Goal: Navigation & Orientation: Find specific page/section

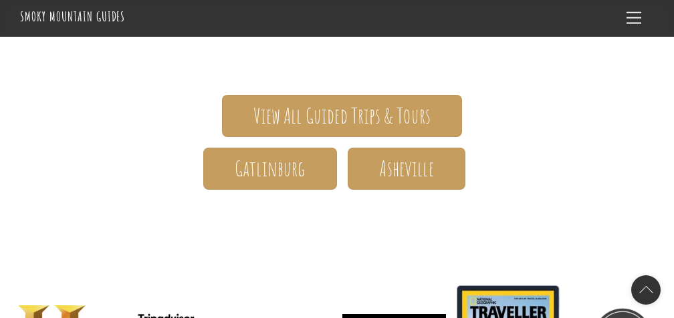
scroll to position [255, 0]
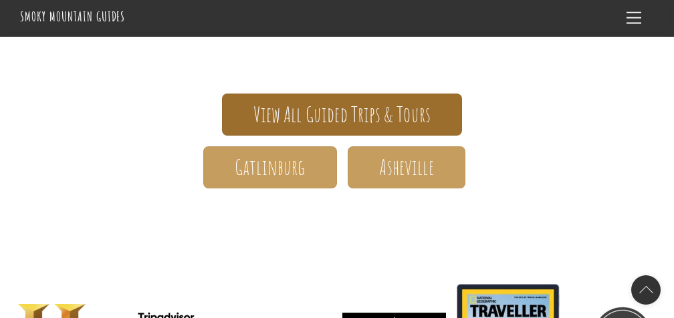
click at [322, 108] on span "View All Guided Trips & Tours" at bounding box center [341, 115] width 177 height 14
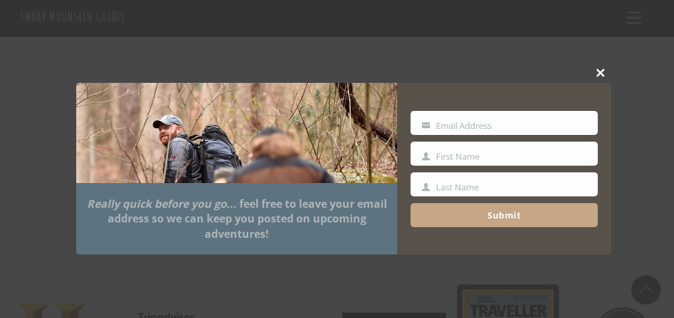
click at [600, 68] on button "Close this module" at bounding box center [601, 73] width 20 height 20
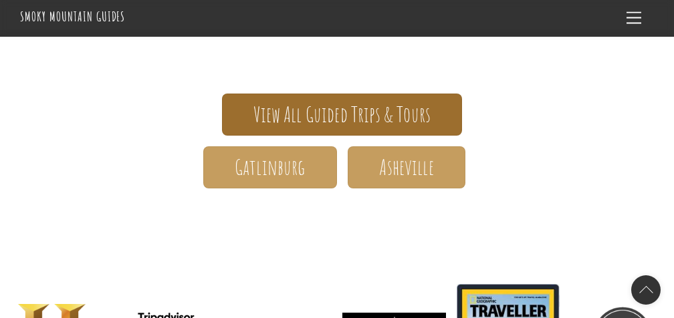
click at [259, 108] on span "View All Guided Trips & Tours" at bounding box center [341, 115] width 177 height 14
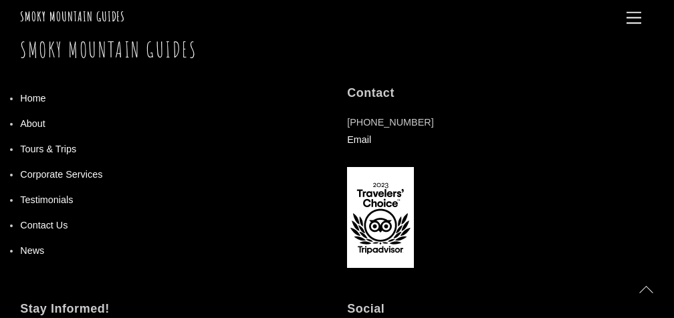
scroll to position [1565, 0]
click at [29, 118] on link "About" at bounding box center [32, 123] width 25 height 11
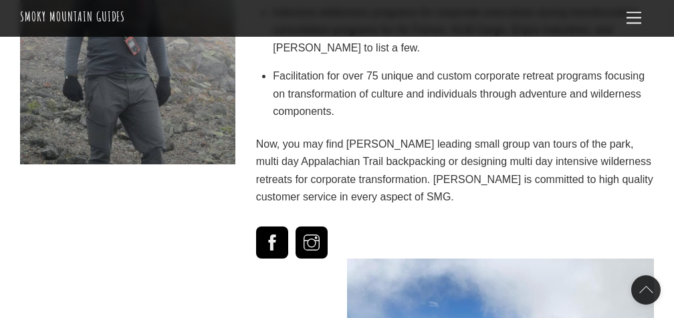
scroll to position [2380, 0]
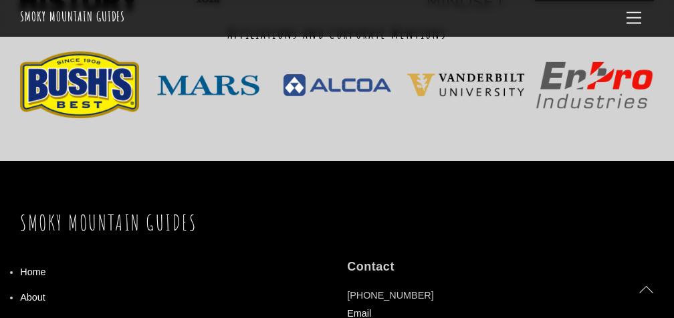
scroll to position [4555, 0]
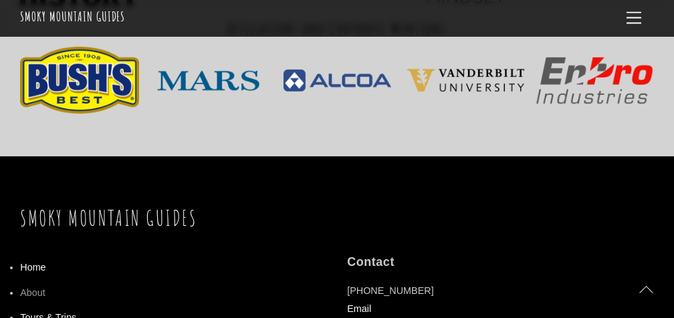
click at [30, 288] on link "About" at bounding box center [32, 293] width 25 height 11
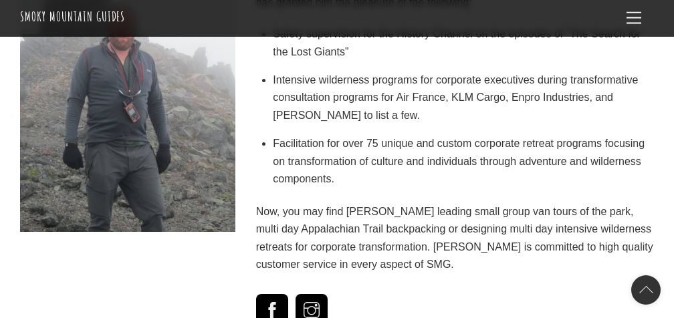
scroll to position [2345, 1]
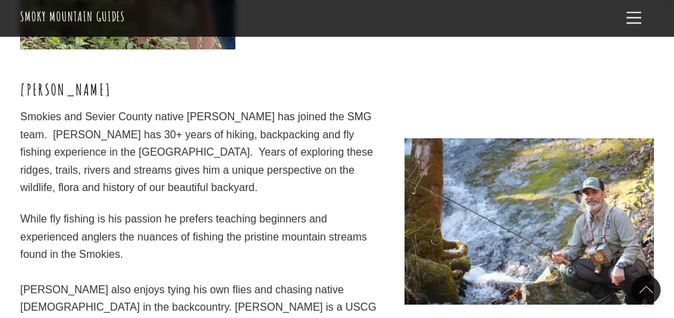
scroll to position [3947, 0]
